Goal: Task Accomplishment & Management: Use online tool/utility

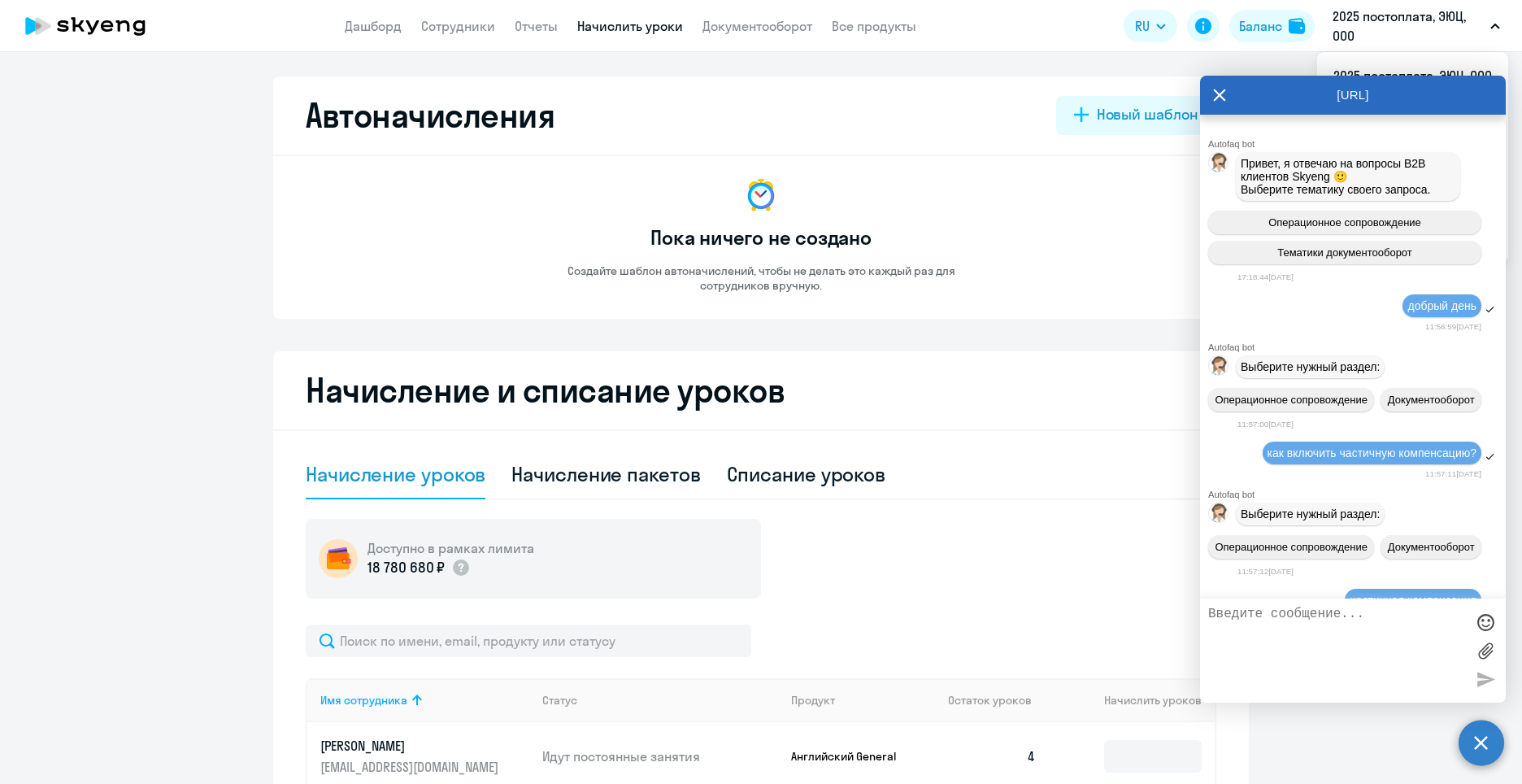
select select "10"
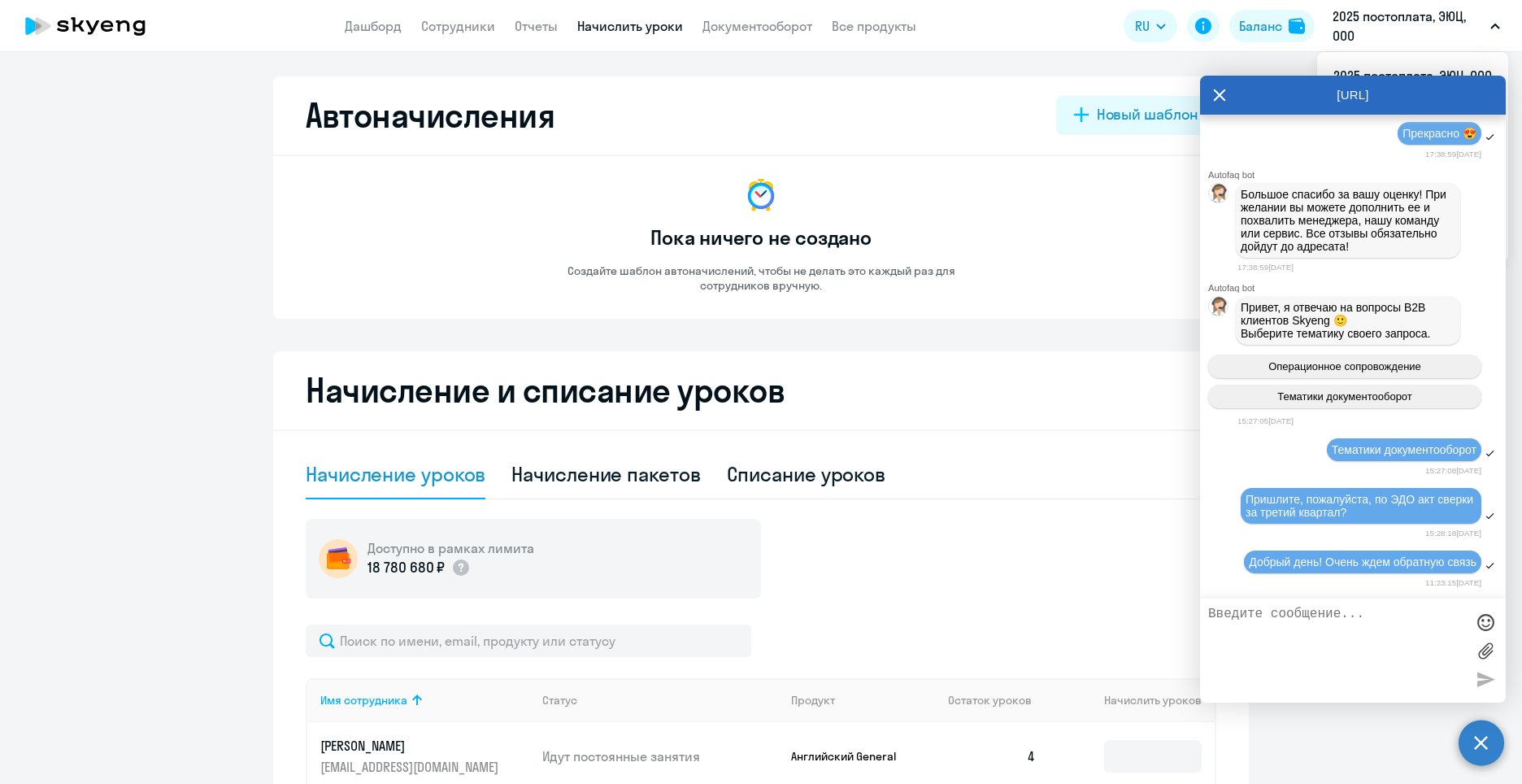
click at [1214, 92] on icon at bounding box center [1220, 94] width 13 height 39
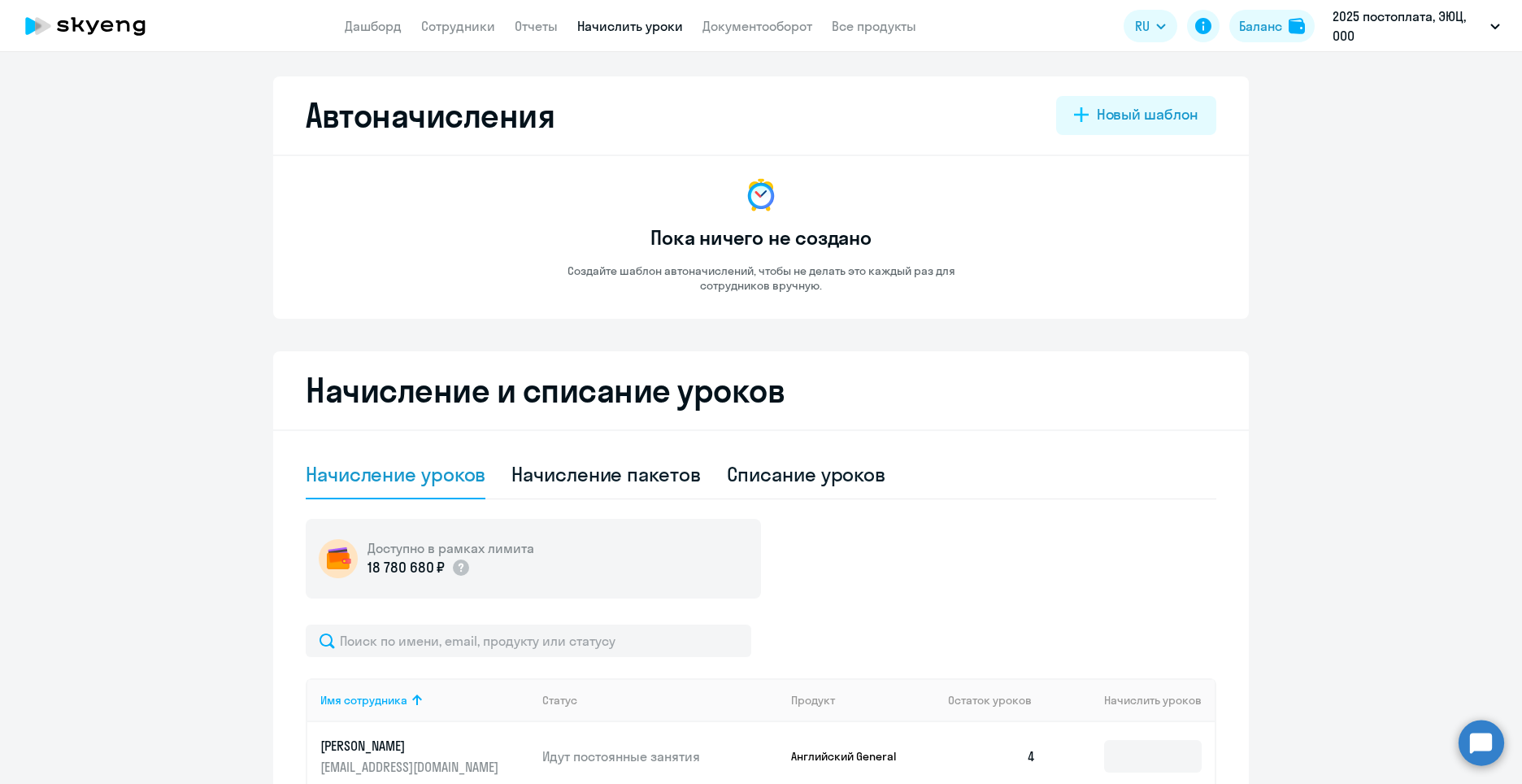
click at [1487, 750] on circle at bounding box center [1481, 742] width 45 height 45
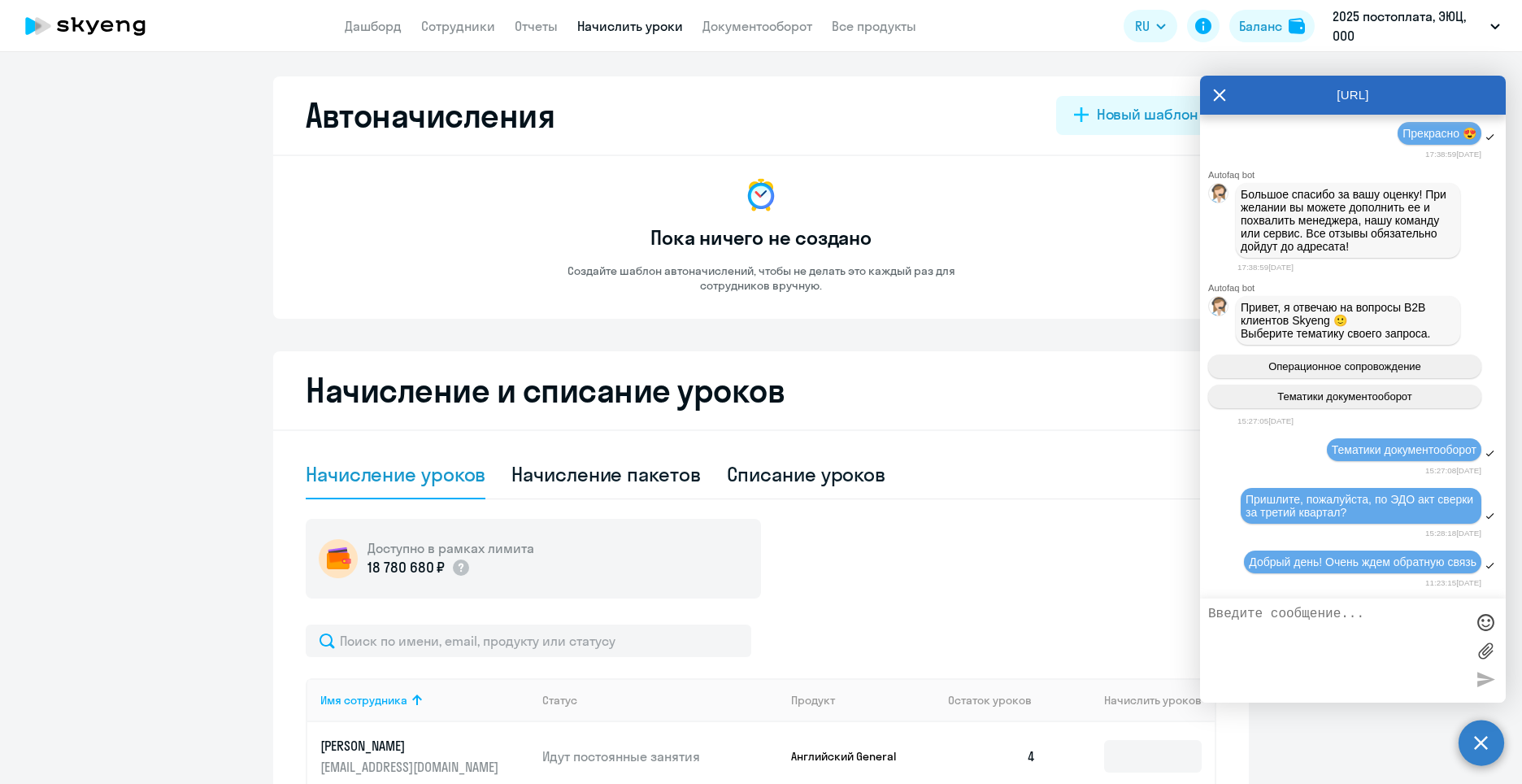
click at [1320, 638] on textarea at bounding box center [1337, 650] width 257 height 88
click at [1267, 609] on textarea at bounding box center [1337, 650] width 257 height 88
click at [1489, 624] on div at bounding box center [1485, 622] width 25 height 25
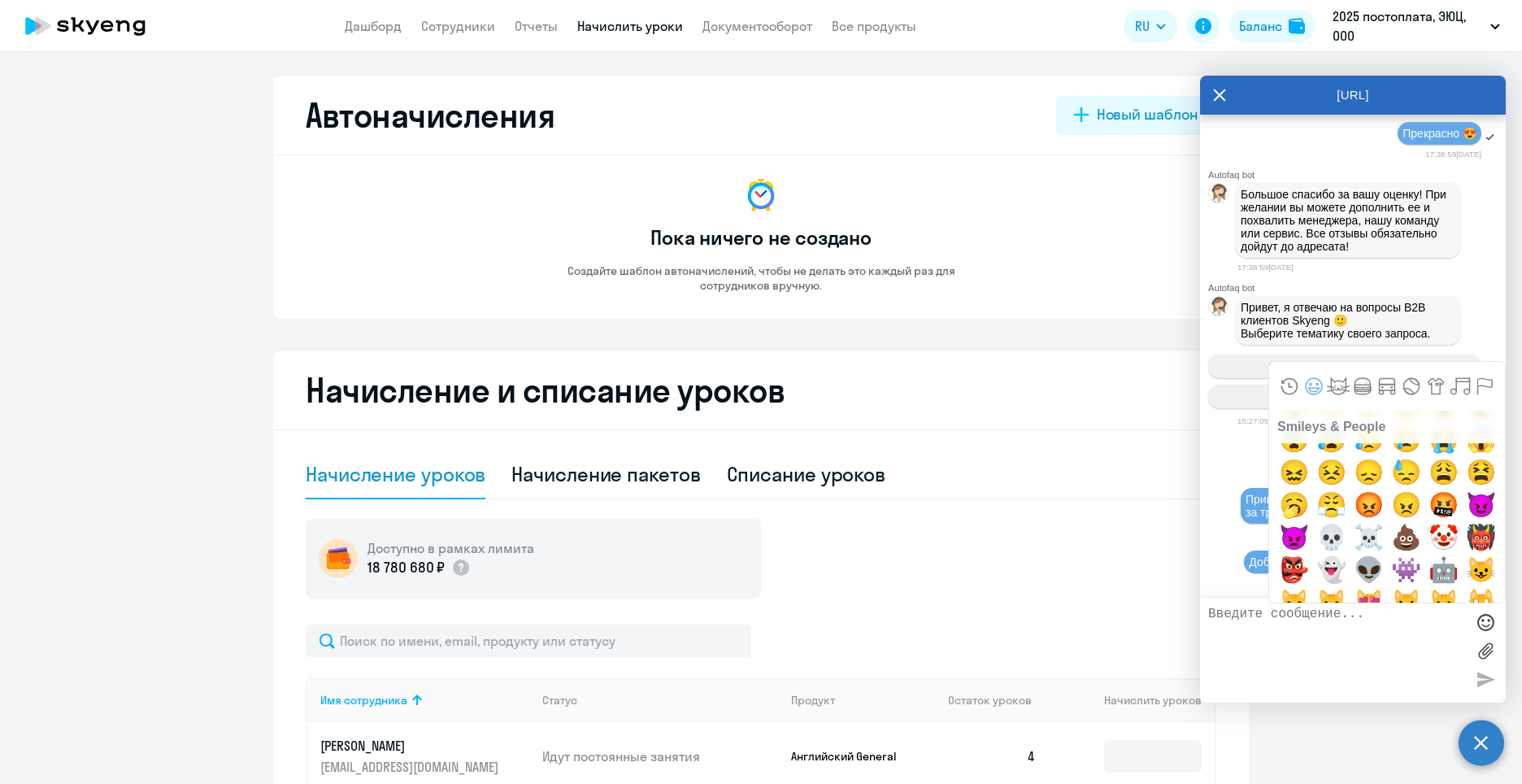
scroll to position [407, 0]
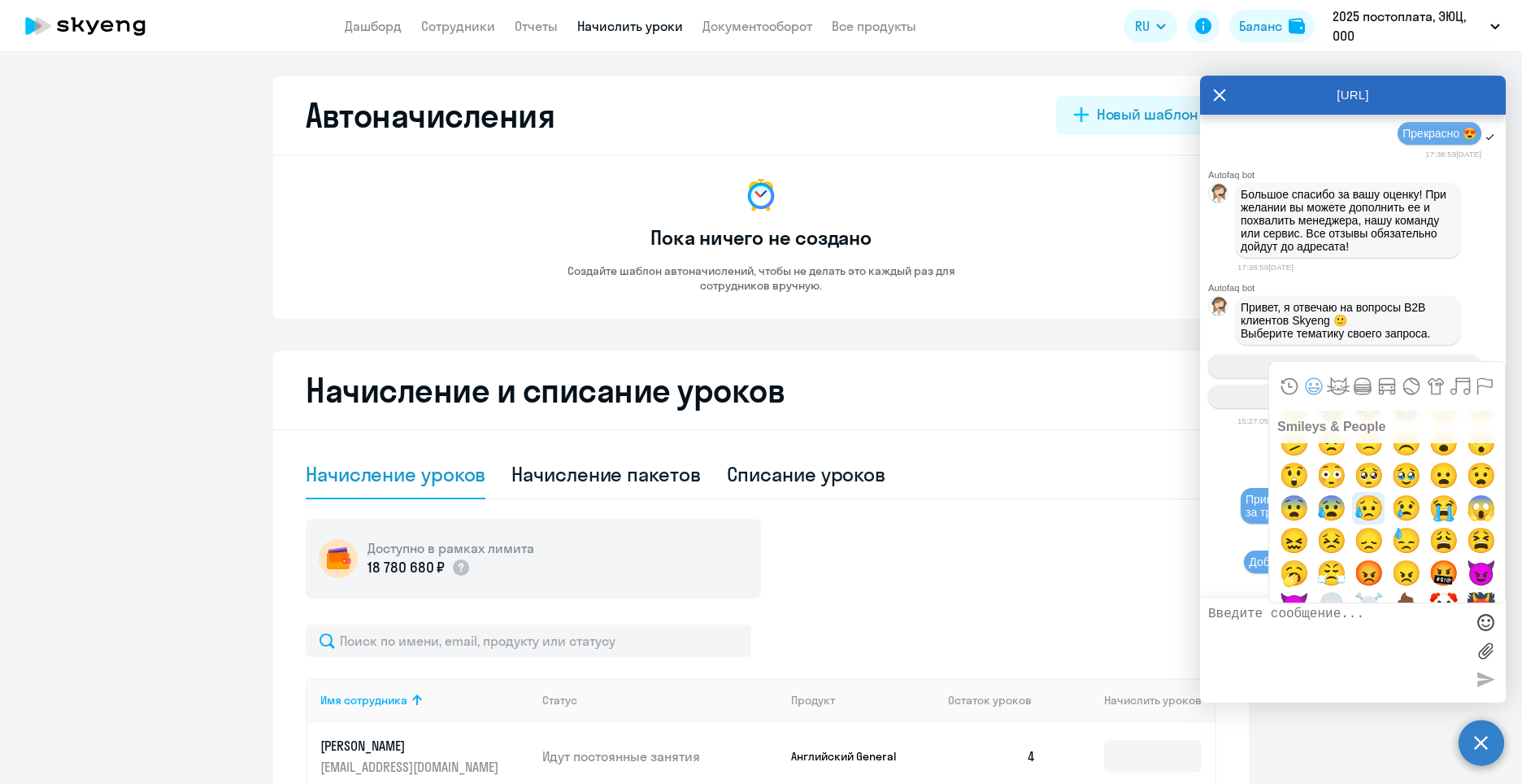
click at [1363, 511] on span "😥" at bounding box center [1368, 508] width 39 height 32
type textarea "😥"
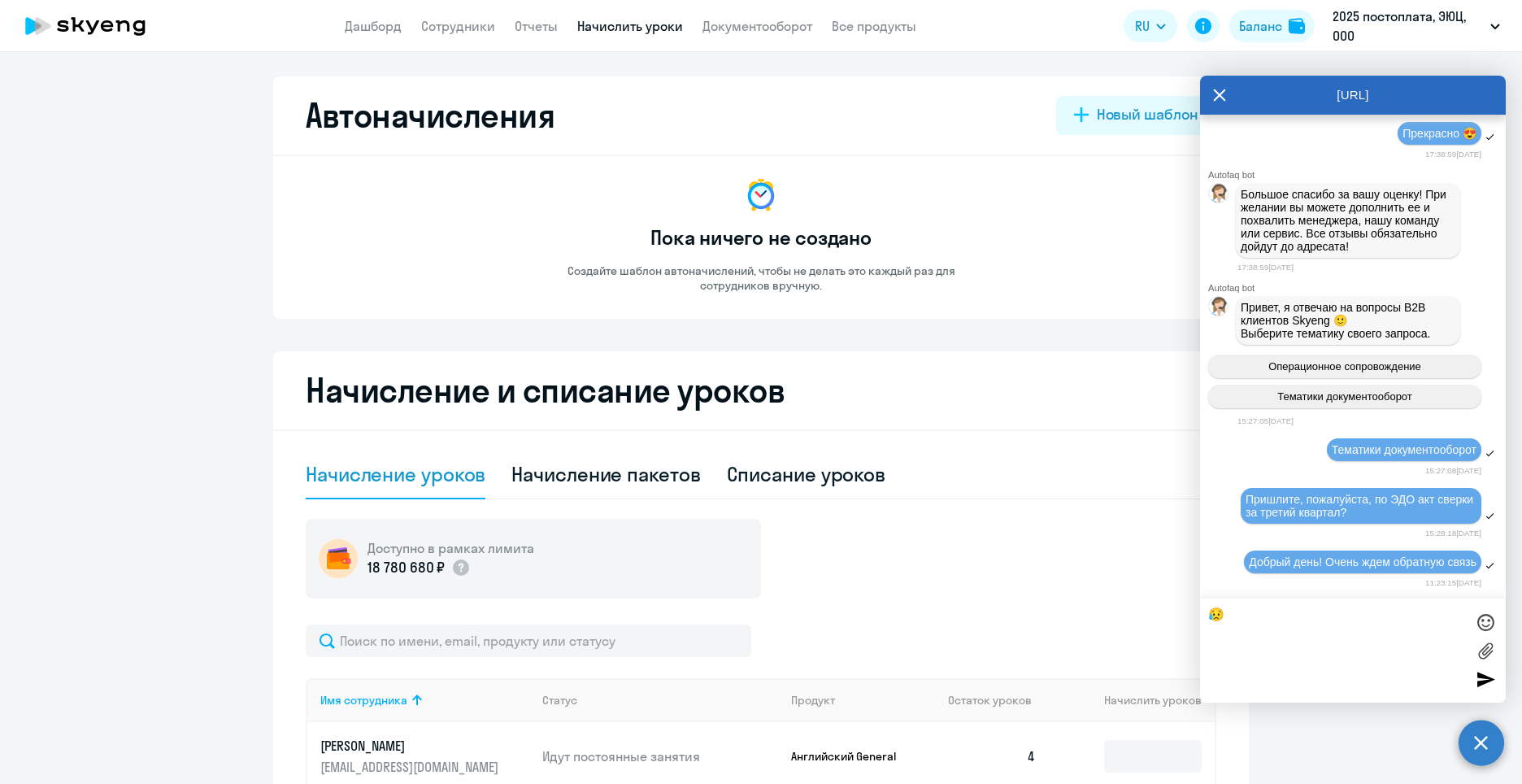
click at [1484, 679] on div at bounding box center [1485, 679] width 25 height 25
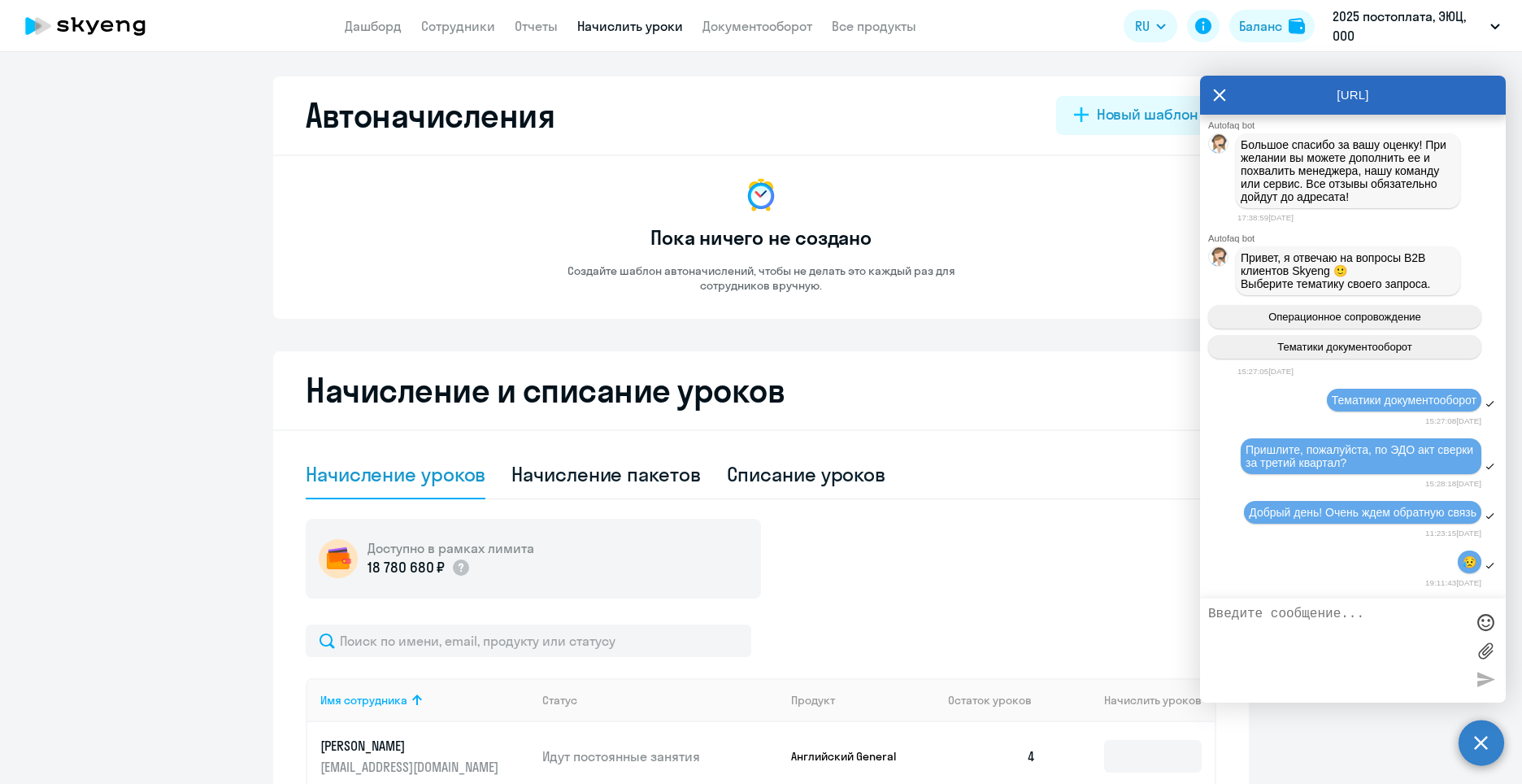
scroll to position [4876, 0]
click at [1073, 526] on div "Доступно в рамках лимита 18 780 680 ₽" at bounding box center [761, 559] width 911 height 79
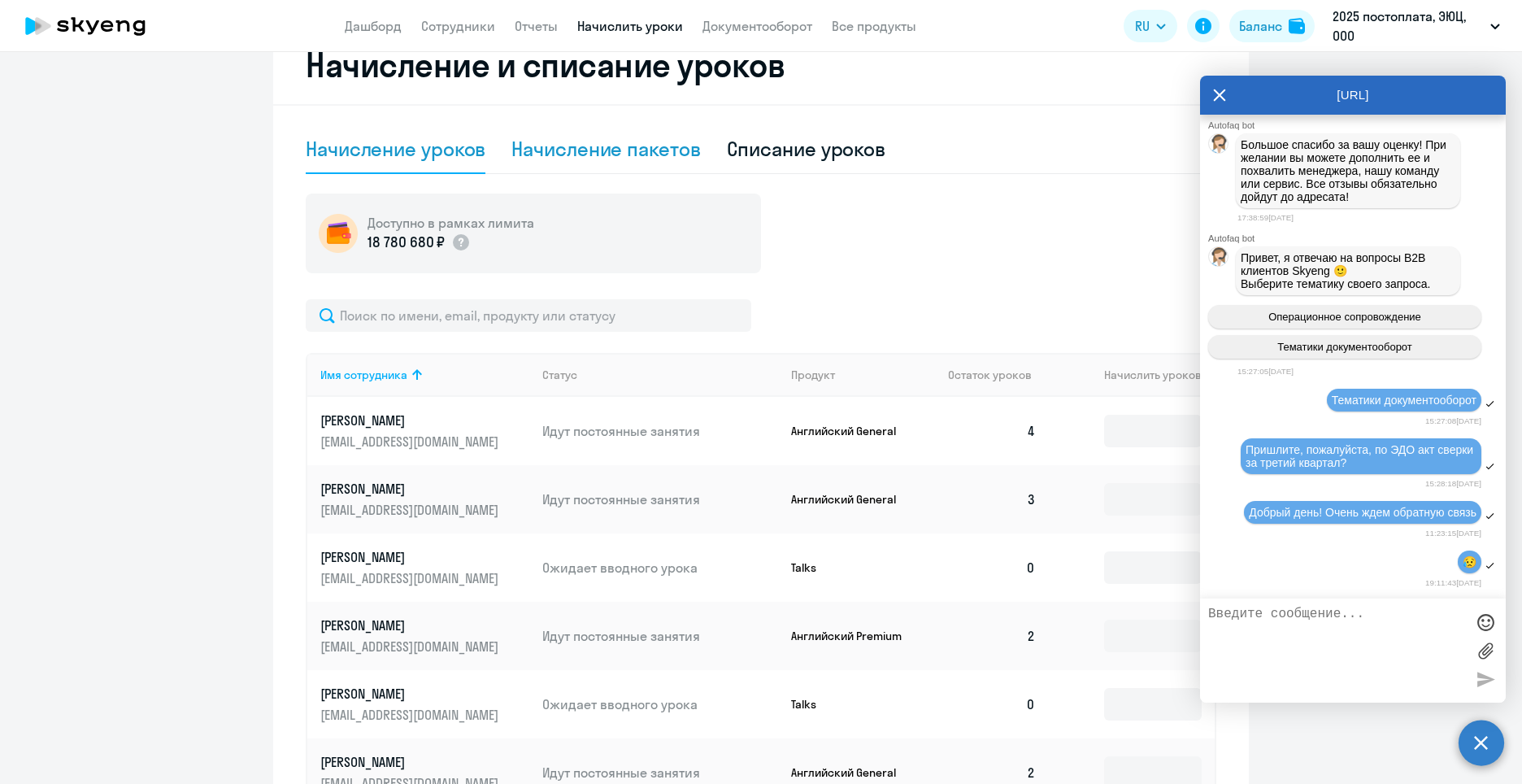
click at [604, 151] on div "Начисление пакетов" at bounding box center [606, 149] width 189 height 26
select select "10"
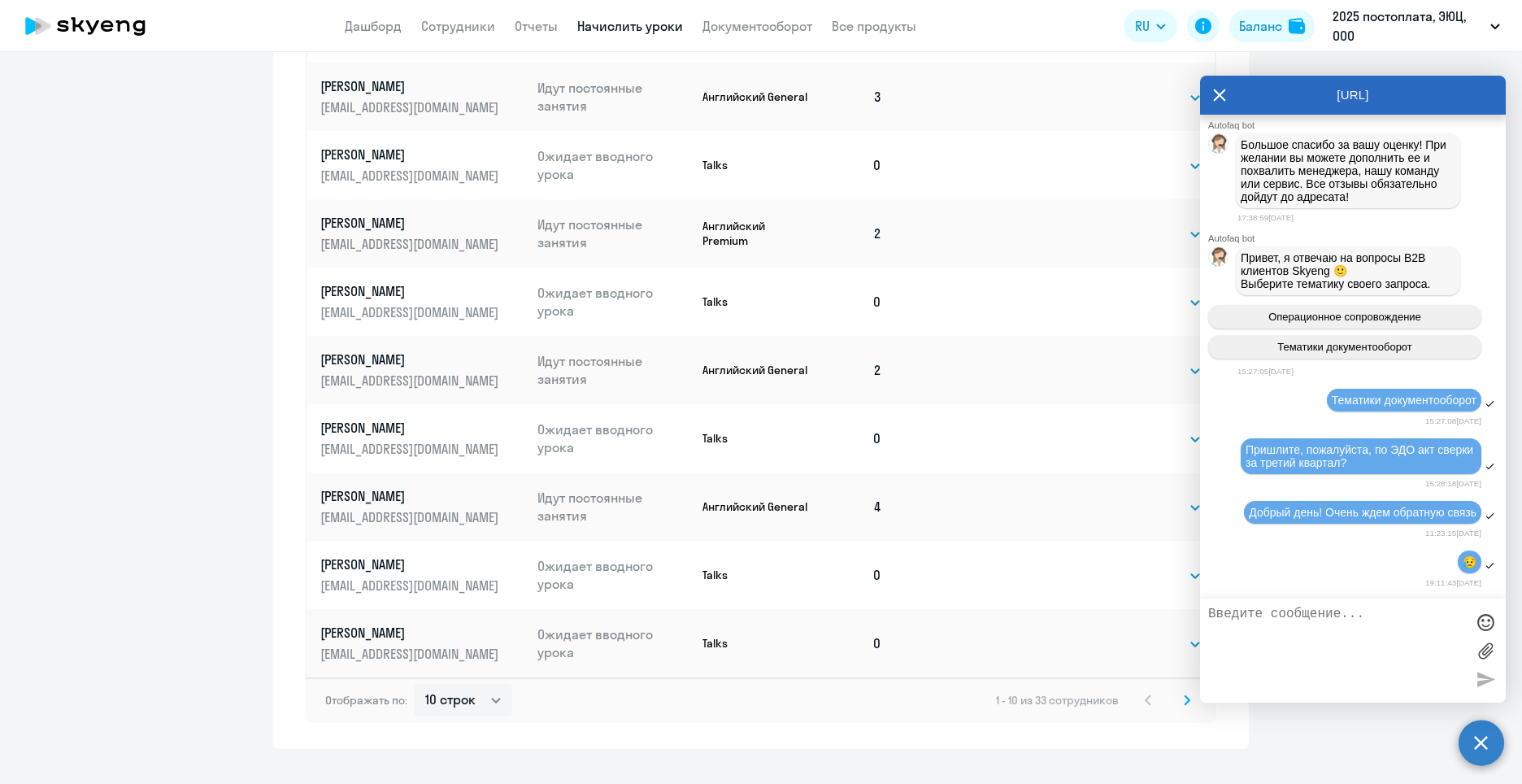
scroll to position [773, 0]
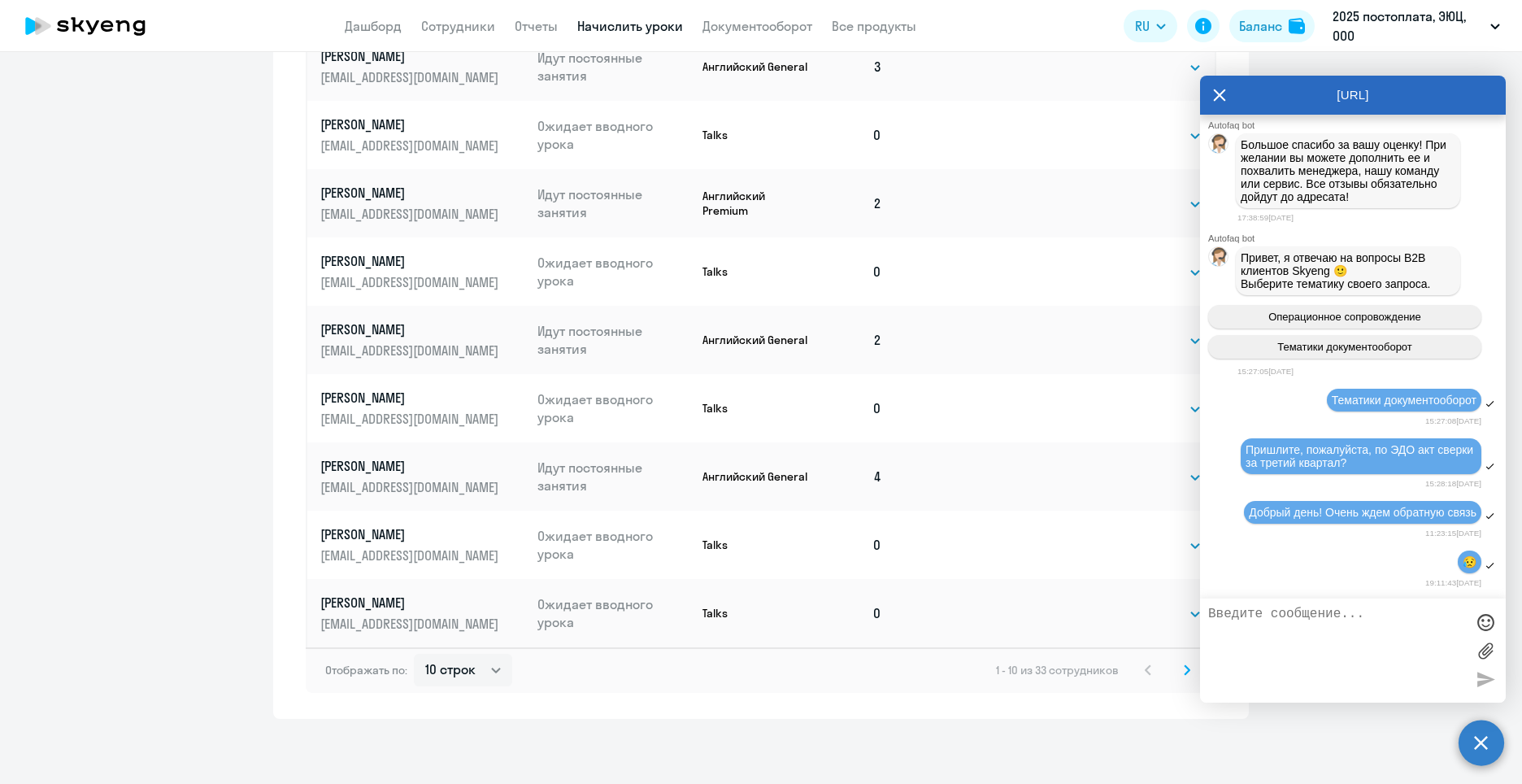
click at [1178, 672] on svg-icon at bounding box center [1187, 670] width 20 height 20
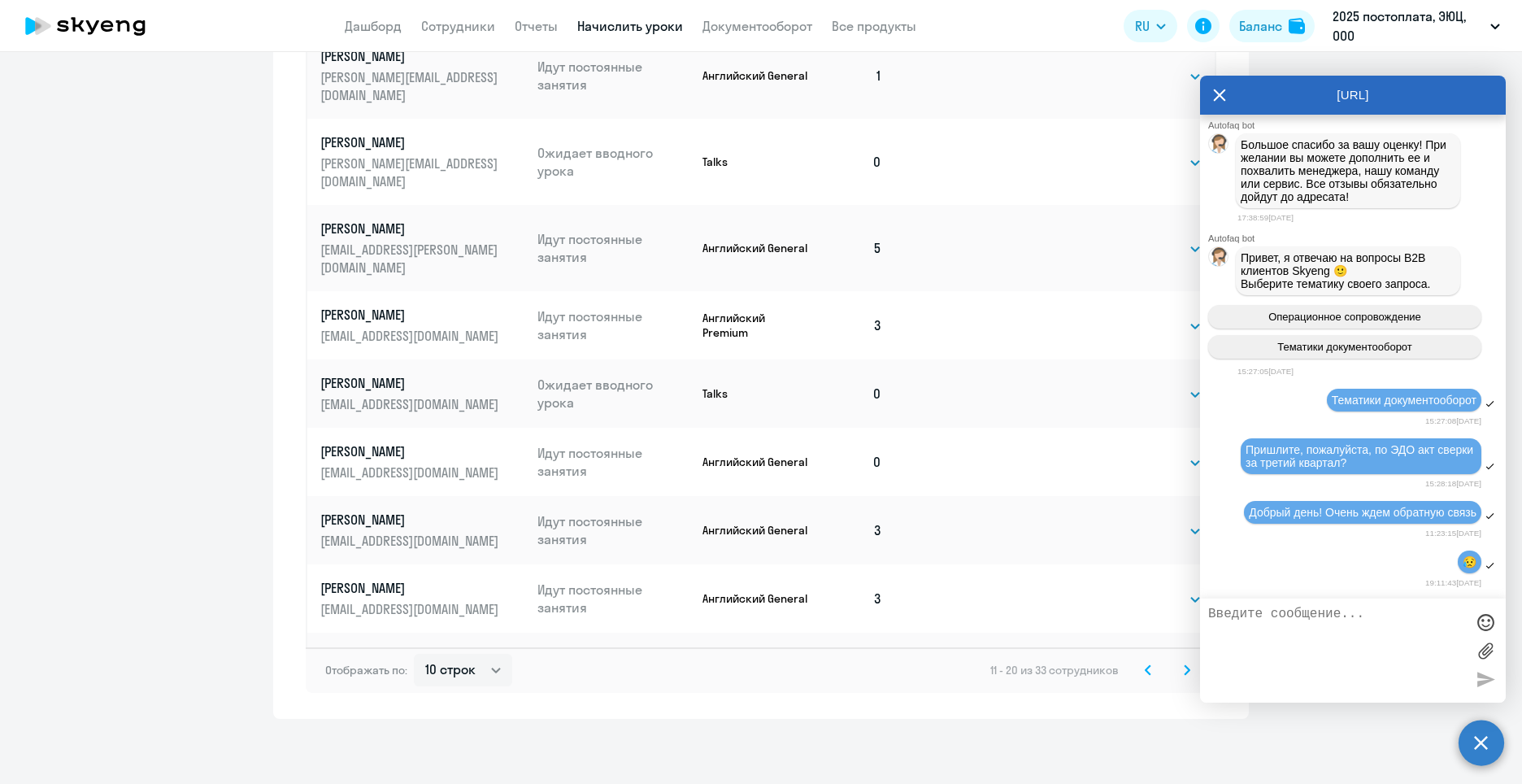
click at [1219, 92] on icon at bounding box center [1220, 94] width 13 height 39
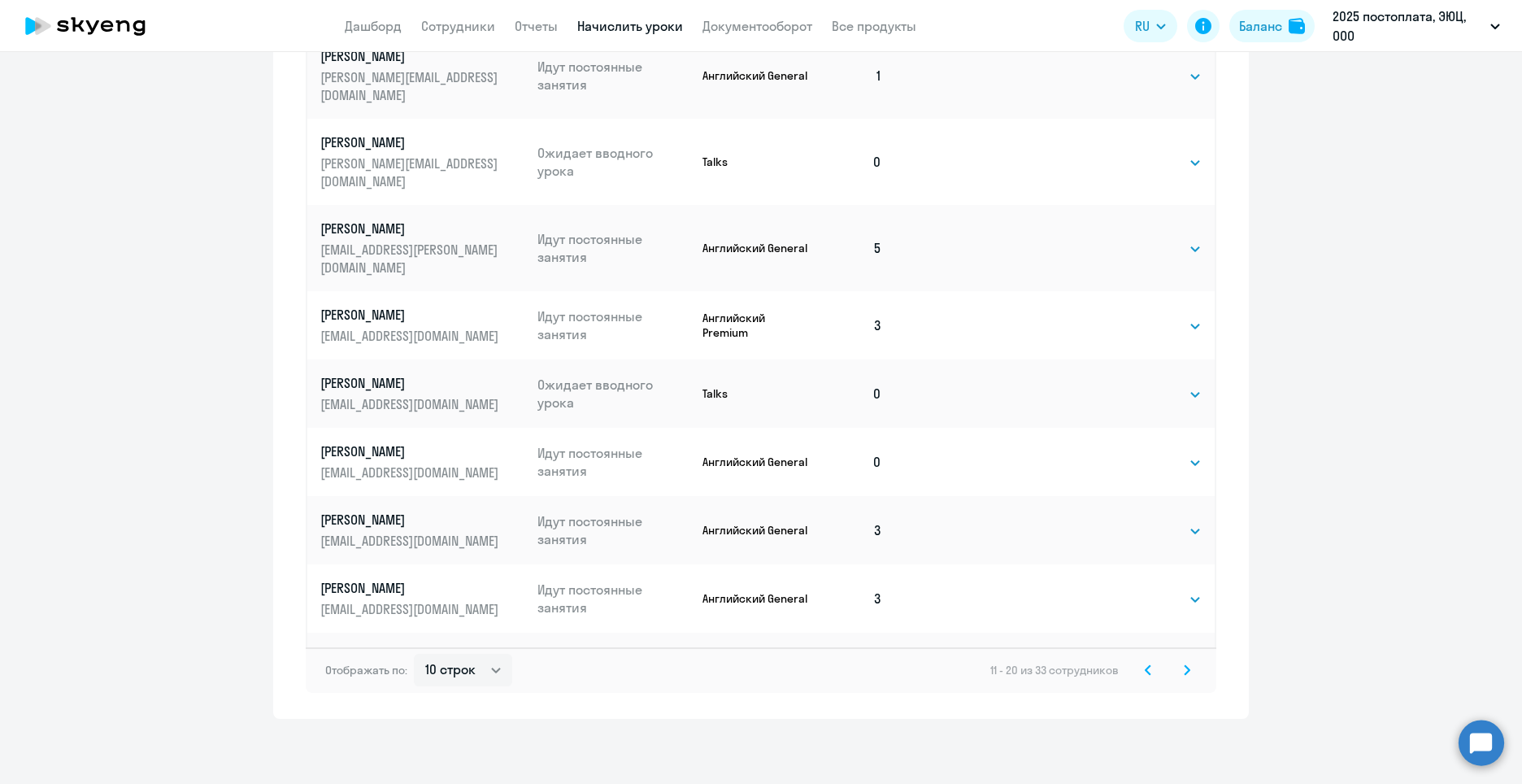
click at [1186, 678] on svg-icon at bounding box center [1187, 670] width 20 height 20
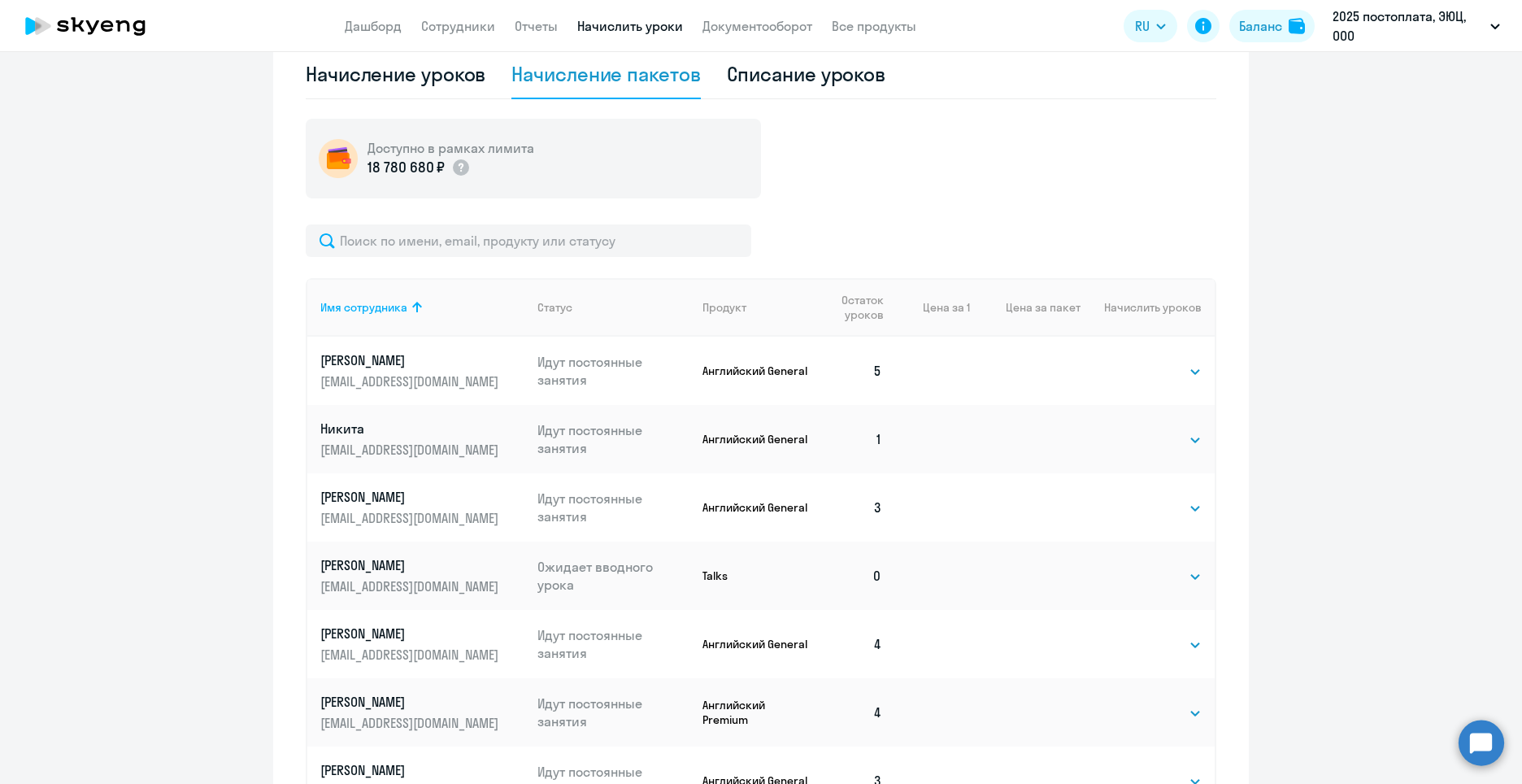
scroll to position [252, 0]
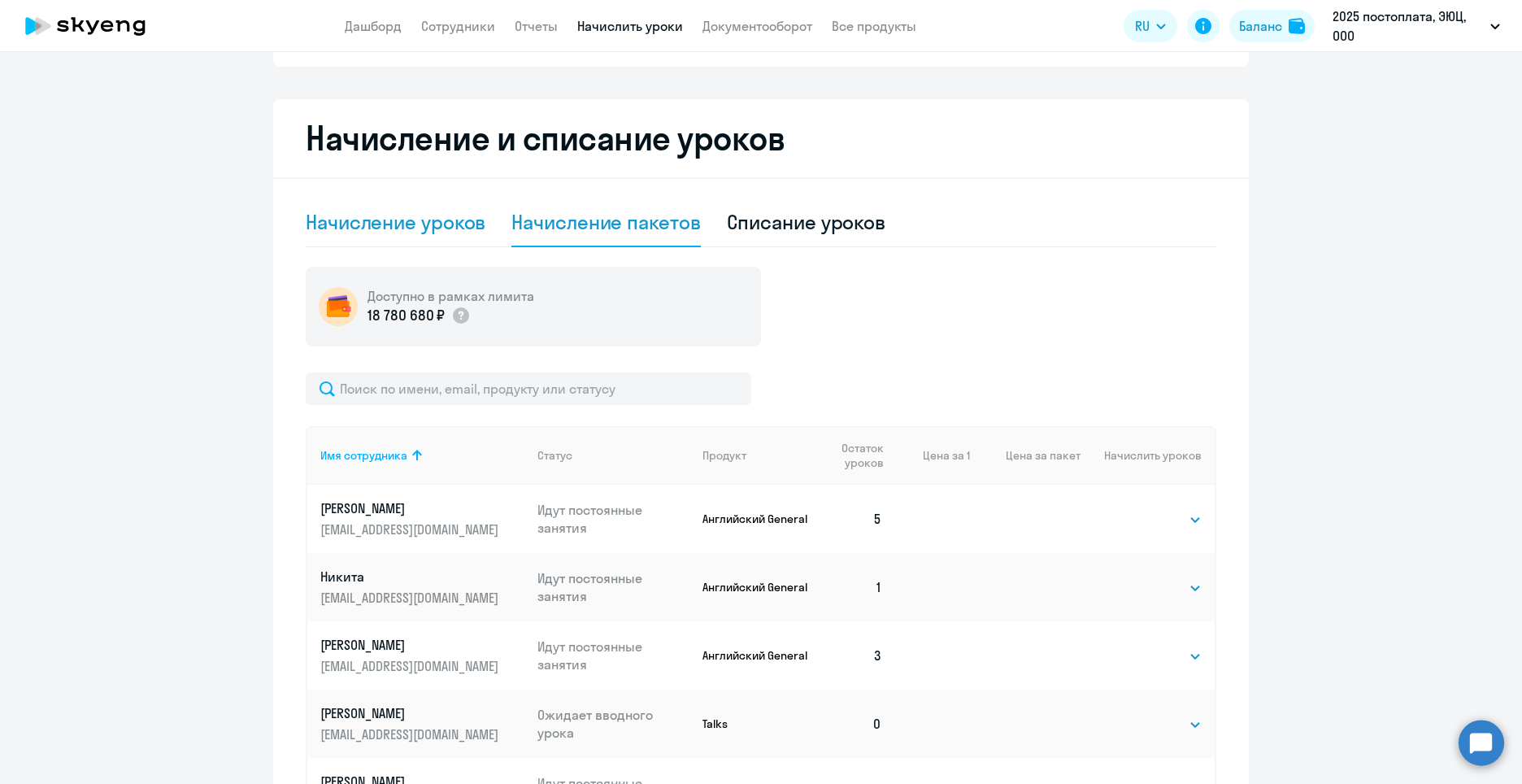
click at [423, 224] on div "Начисление уроков" at bounding box center [395, 222] width 179 height 26
select select "10"
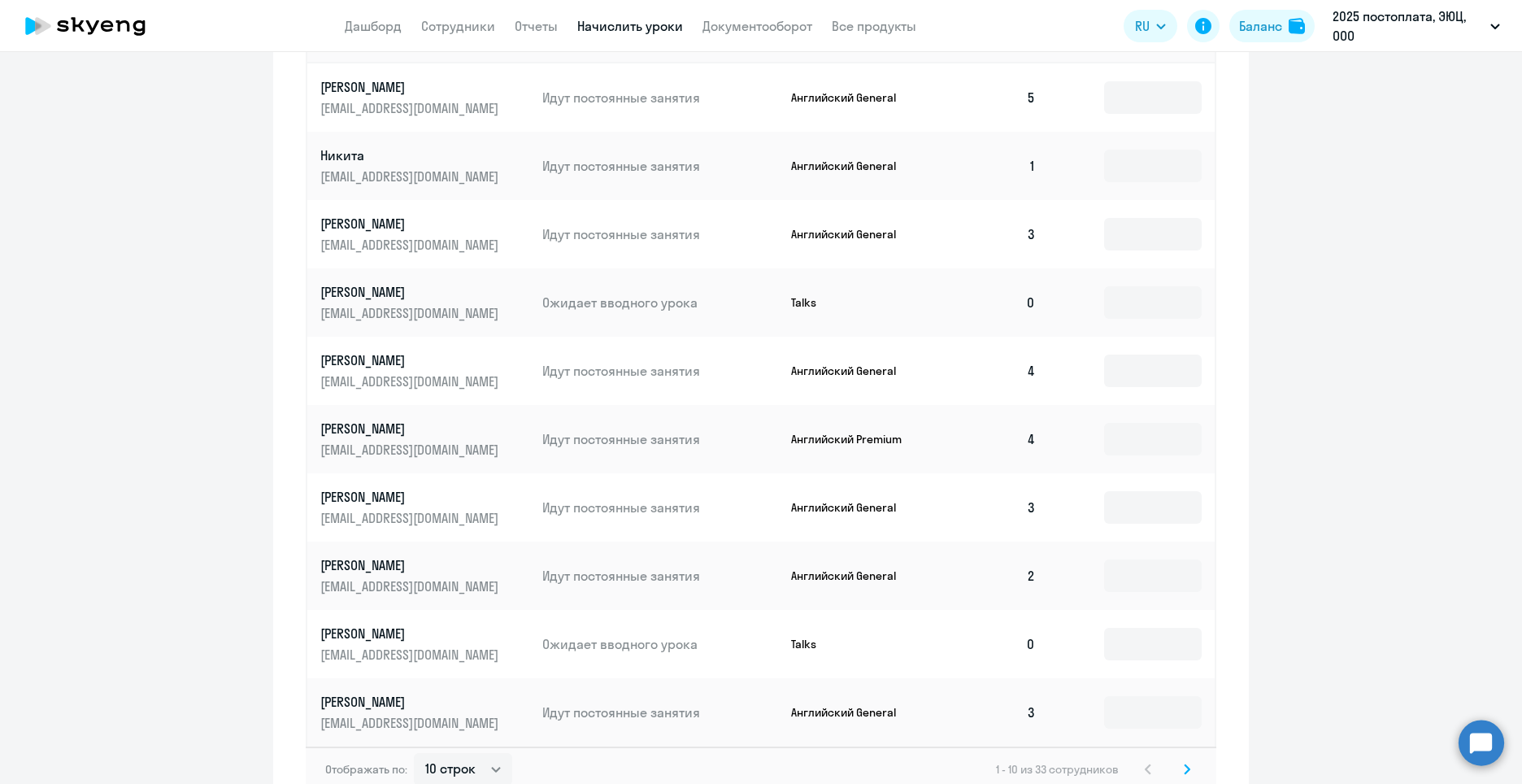
scroll to position [758, 0]
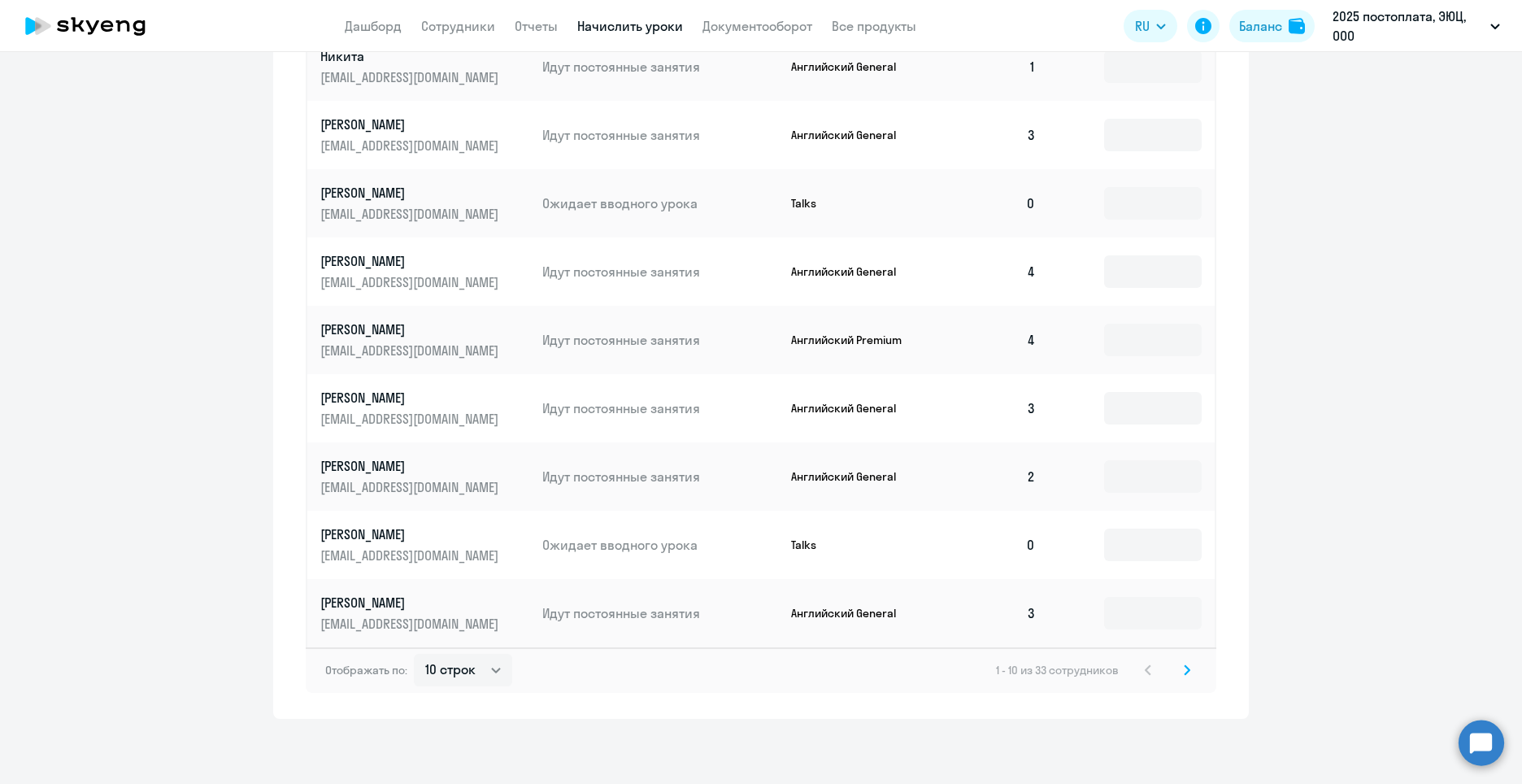
click at [1193, 673] on div "Отображать по: 10 строк 30 строк 50 строк 1 - 10 из 33 сотрудников" at bounding box center [761, 670] width 911 height 45
click at [1184, 668] on icon at bounding box center [1187, 670] width 7 height 11
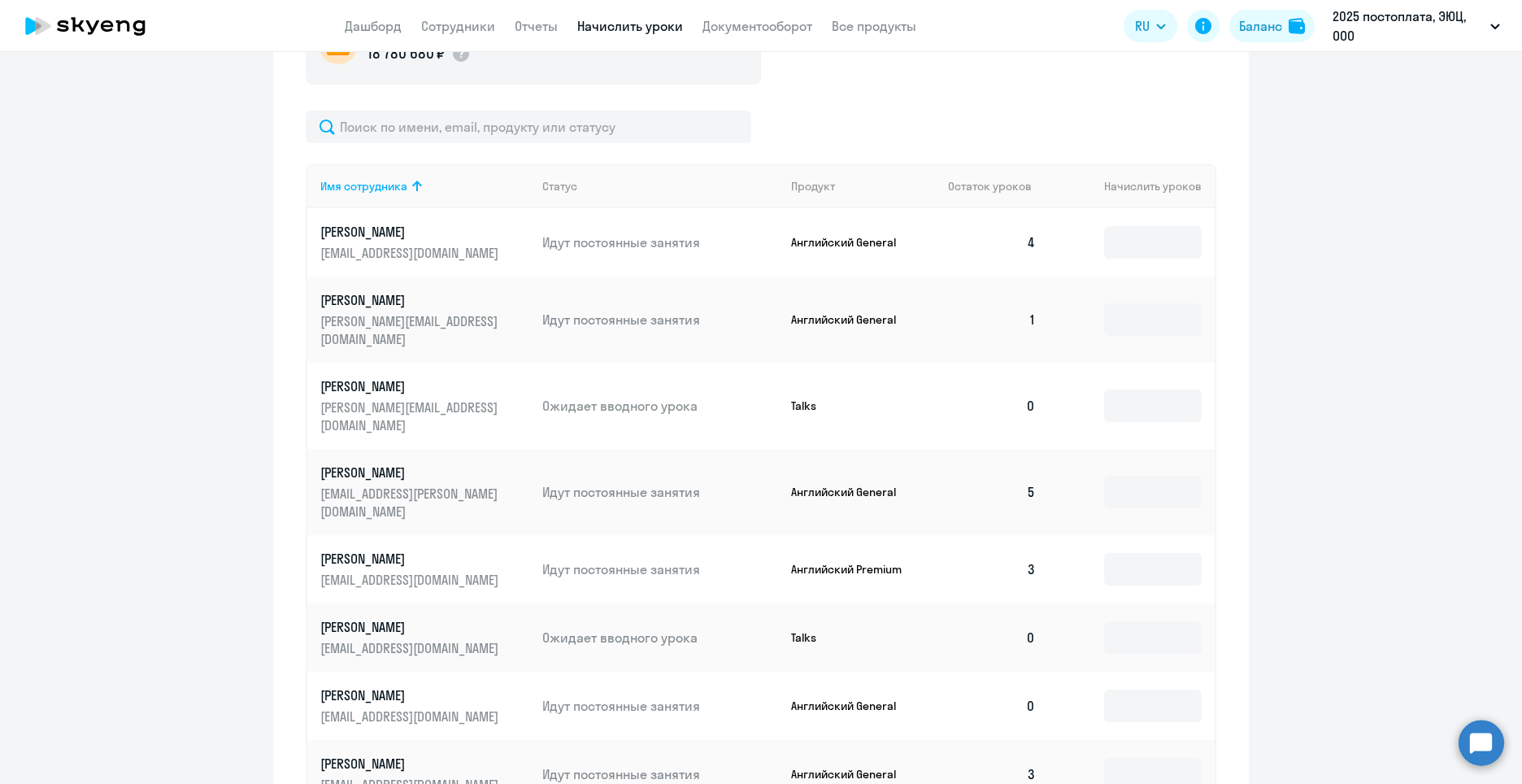
scroll to position [676, 0]
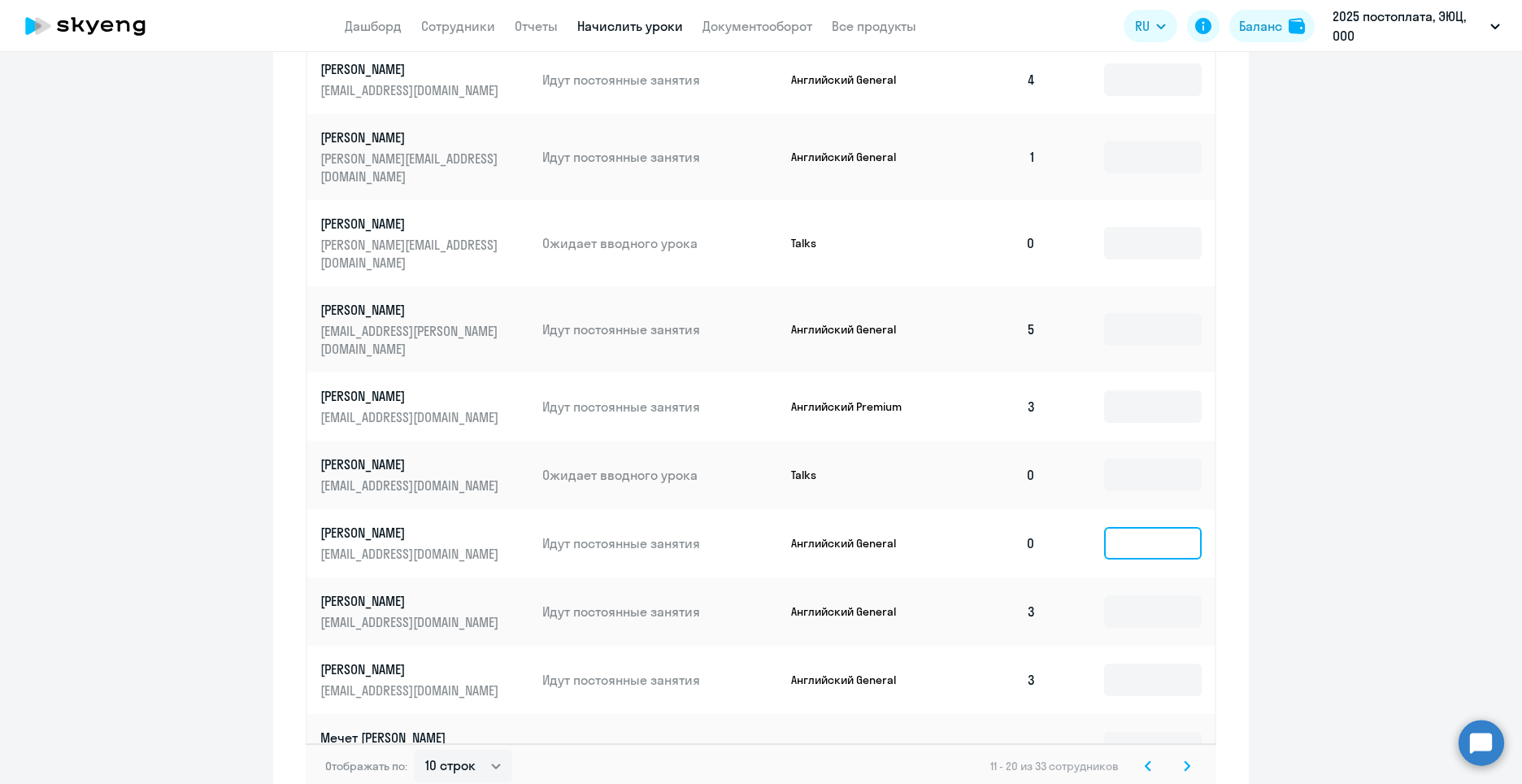
click at [1123, 526] on input at bounding box center [1152, 542] width 97 height 32
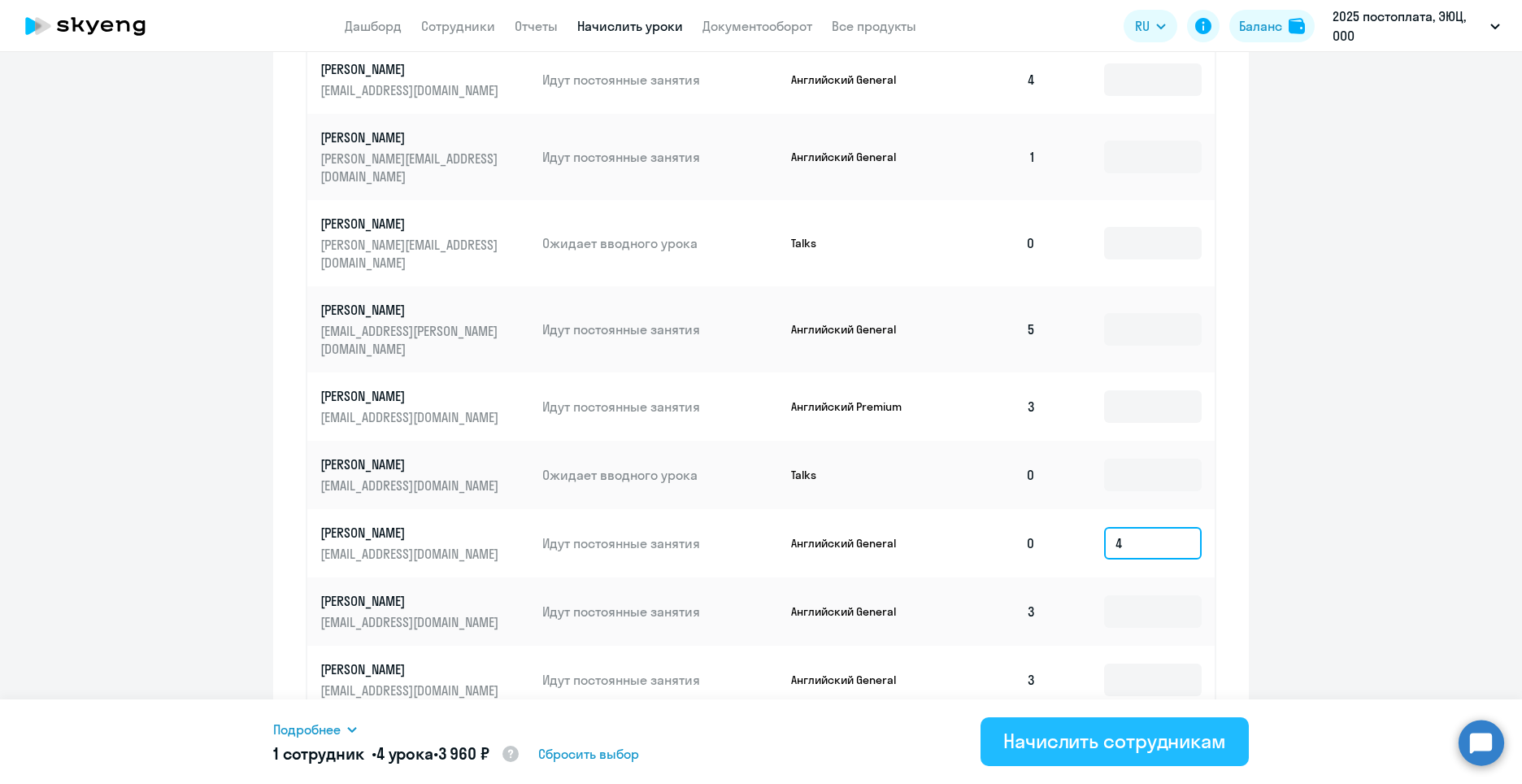
type input "4"
click at [1089, 742] on div "Начислить сотрудникам" at bounding box center [1114, 741] width 223 height 26
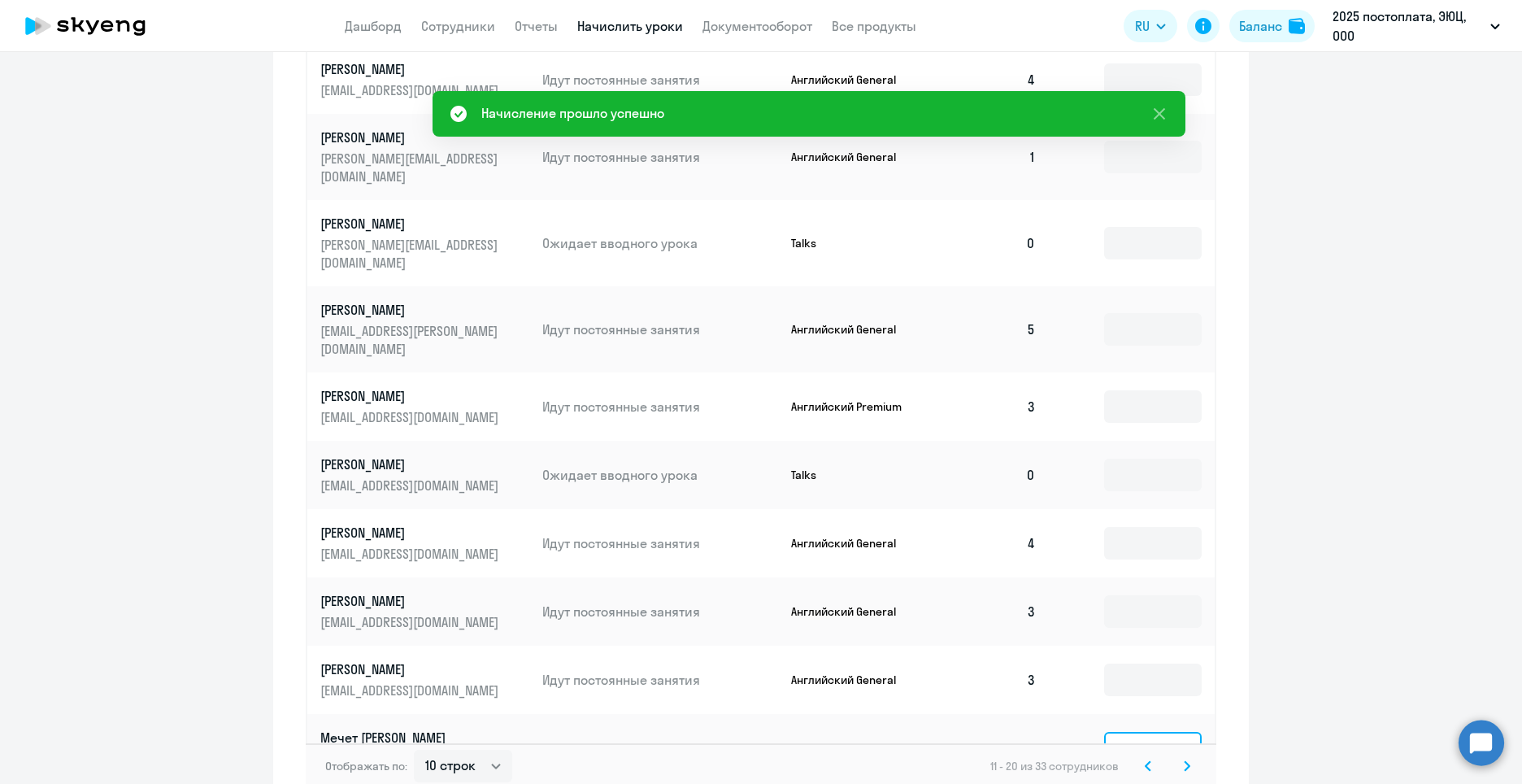
click at [1128, 732] on input at bounding box center [1152, 748] width 97 height 32
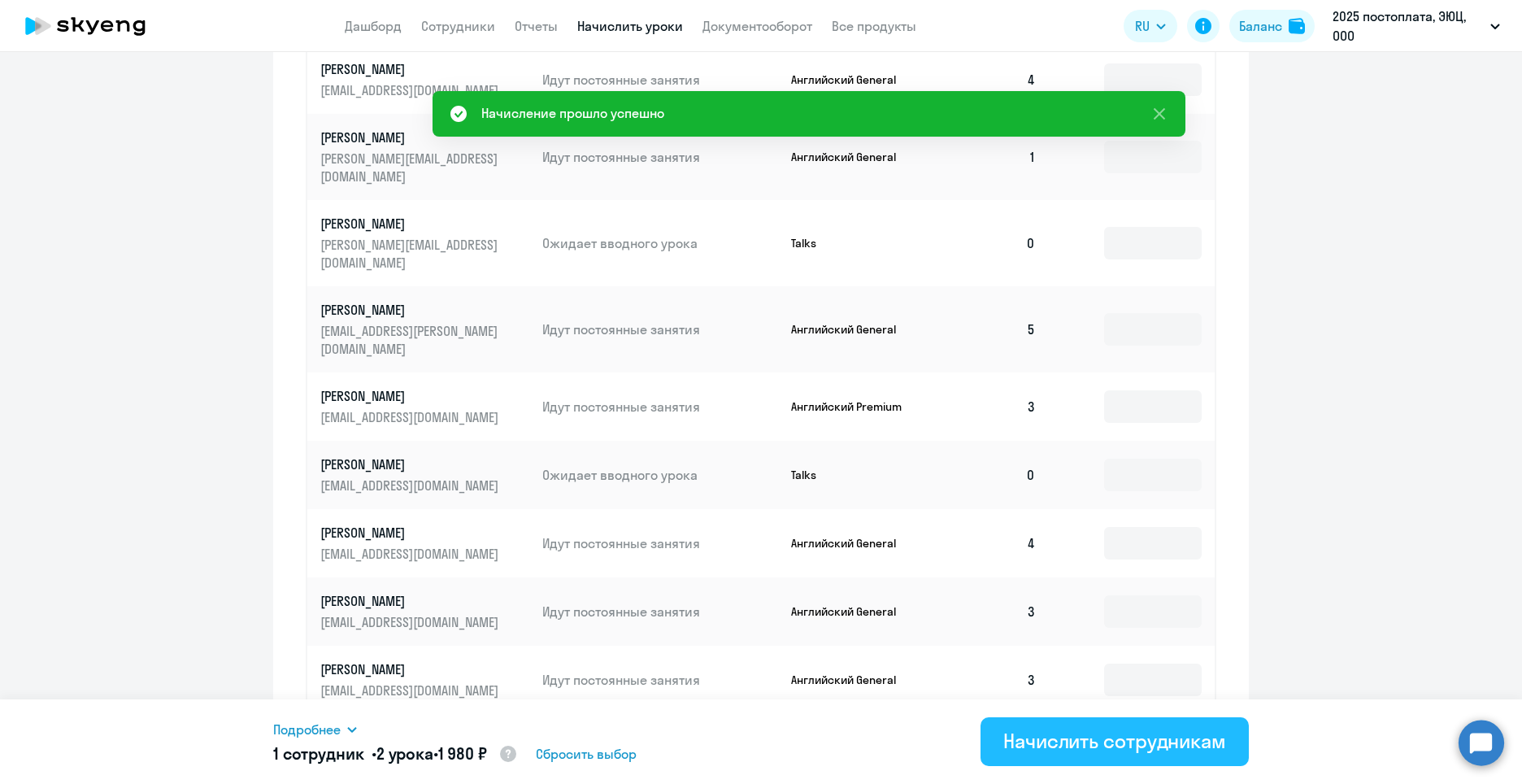
type input "2"
click at [1133, 744] on div "Начислить сотрудникам" at bounding box center [1114, 741] width 223 height 26
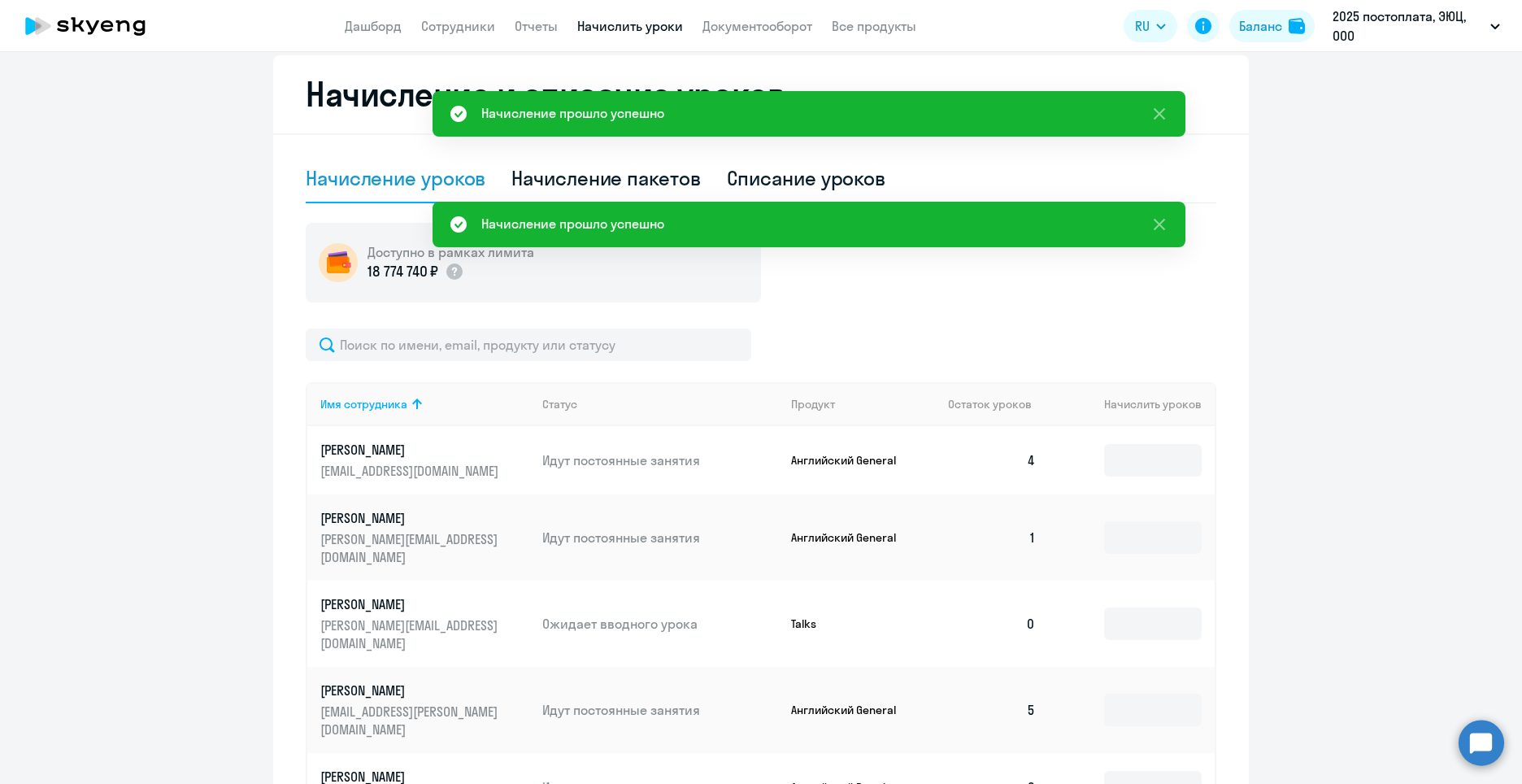
scroll to position [270, 0]
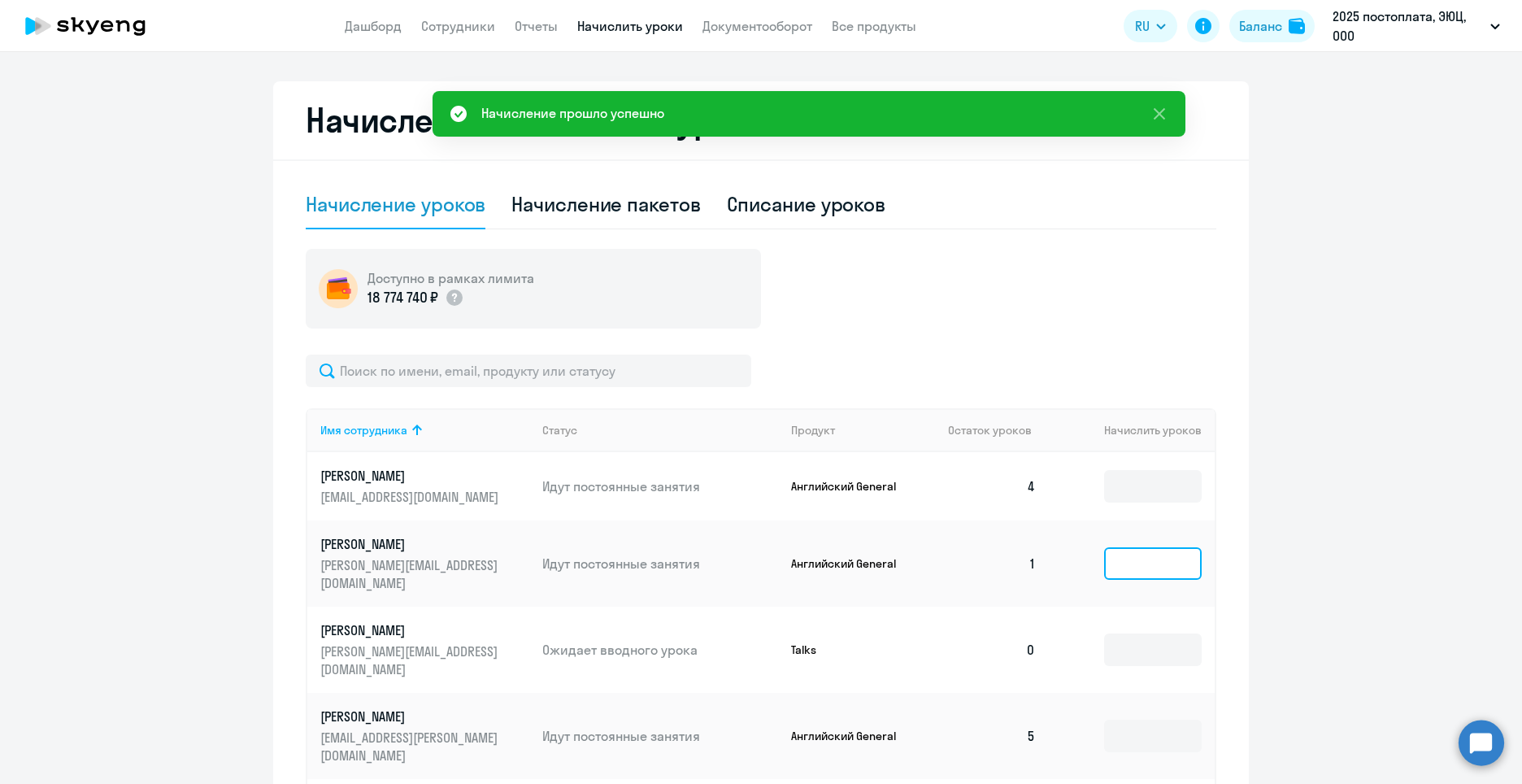
click at [1128, 549] on input at bounding box center [1152, 563] width 97 height 32
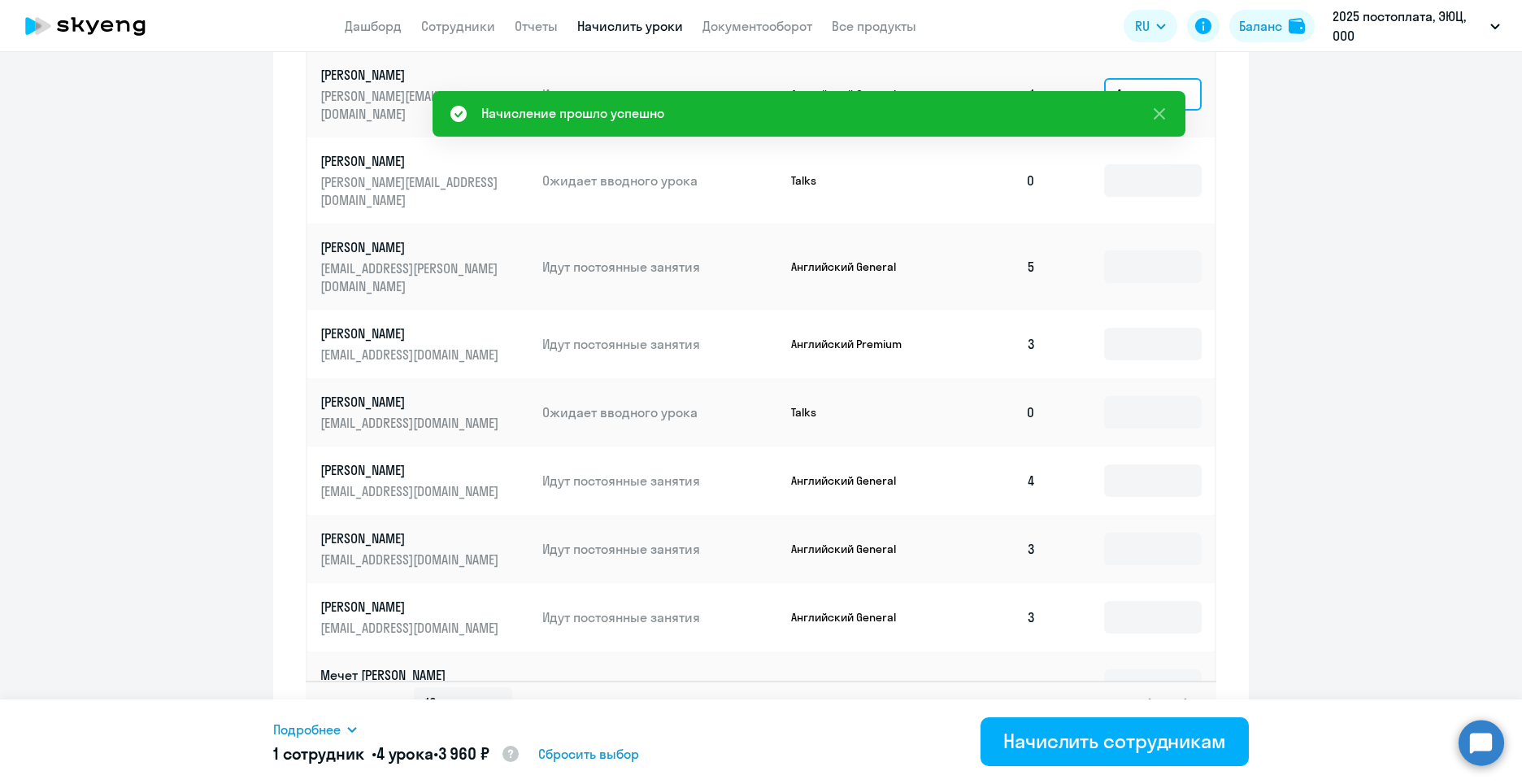
scroll to position [758, 0]
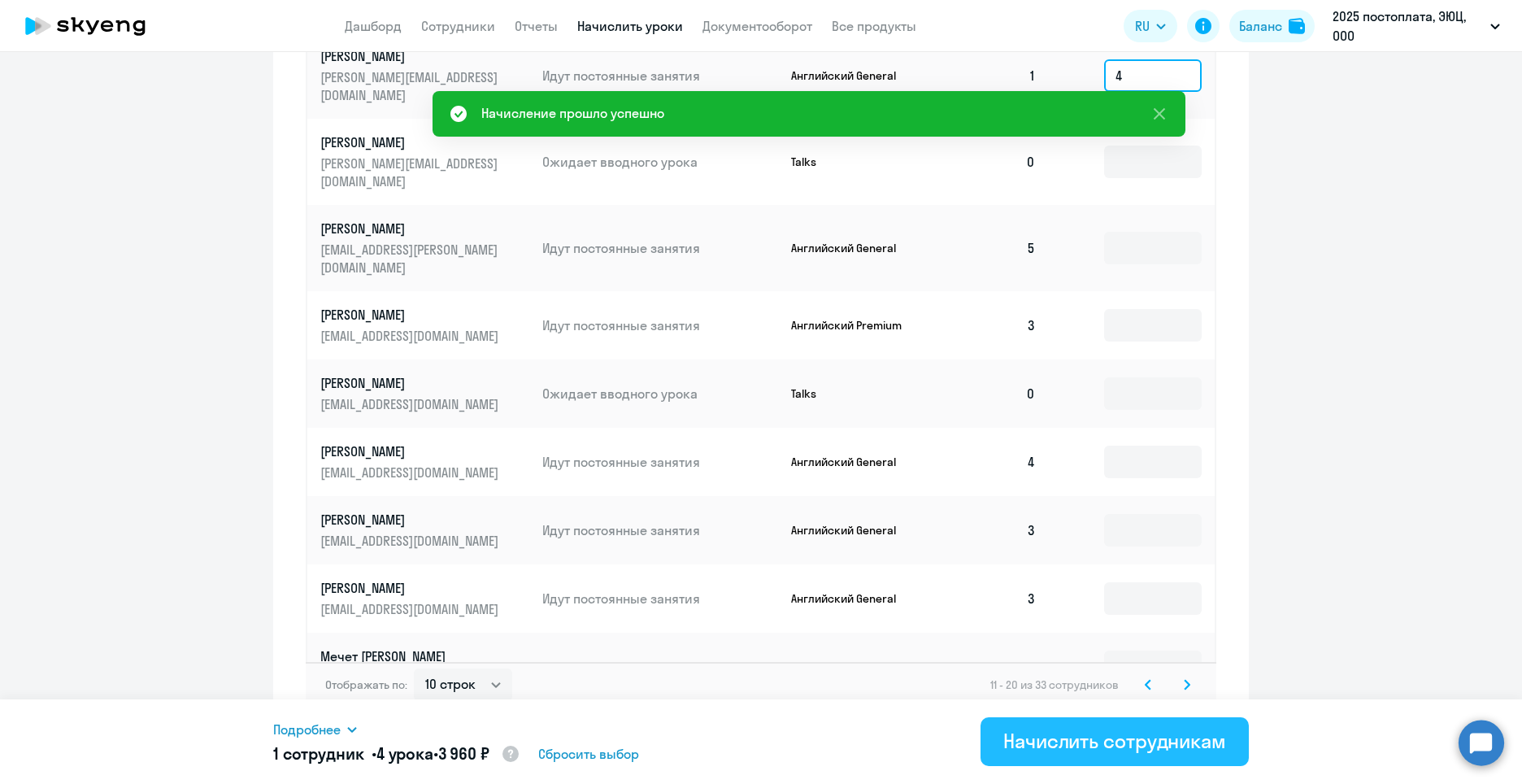
type input "4"
click at [1139, 750] on div "Начислить сотрудникам" at bounding box center [1114, 741] width 223 height 26
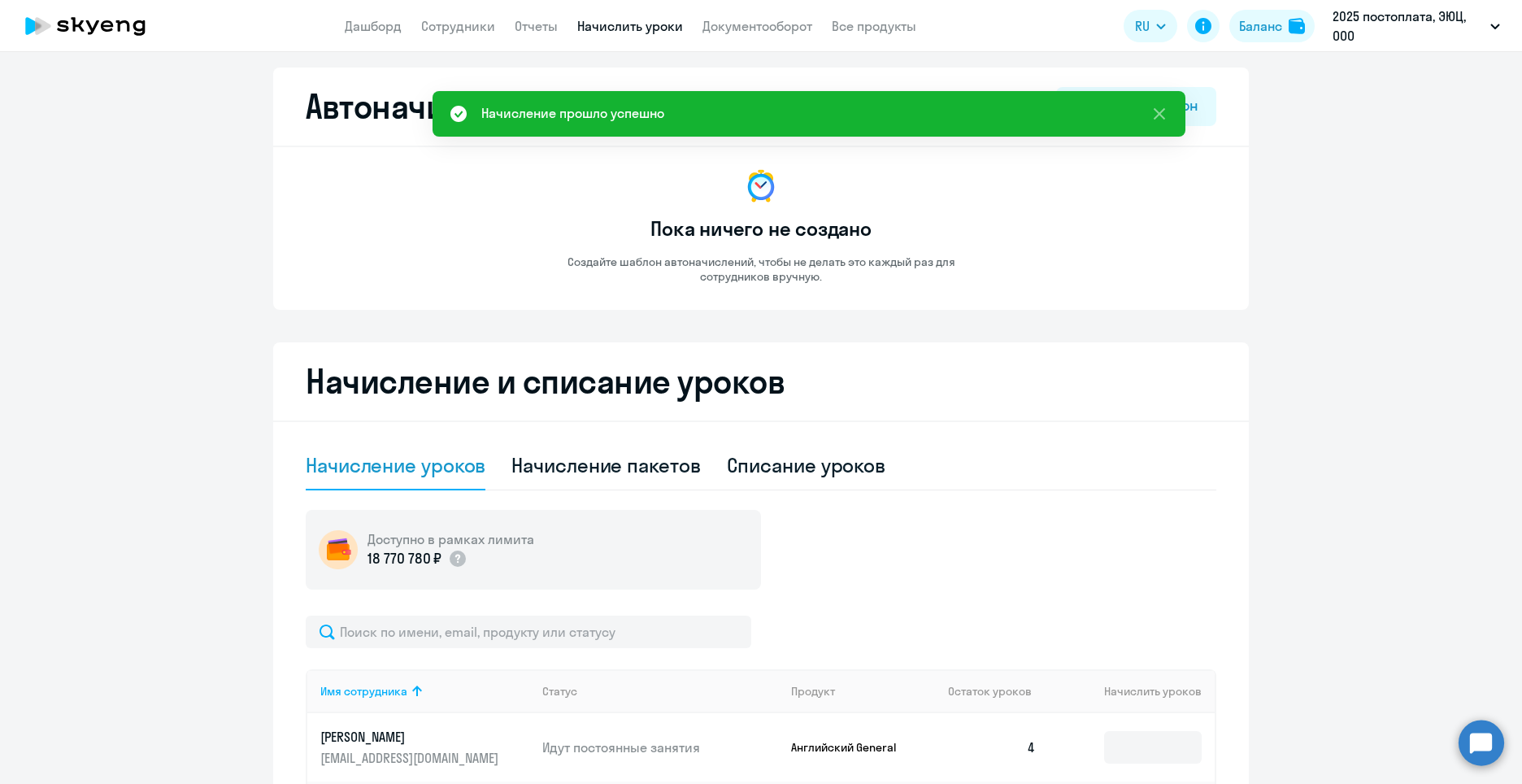
scroll to position [0, 0]
